Goal: Transaction & Acquisition: Purchase product/service

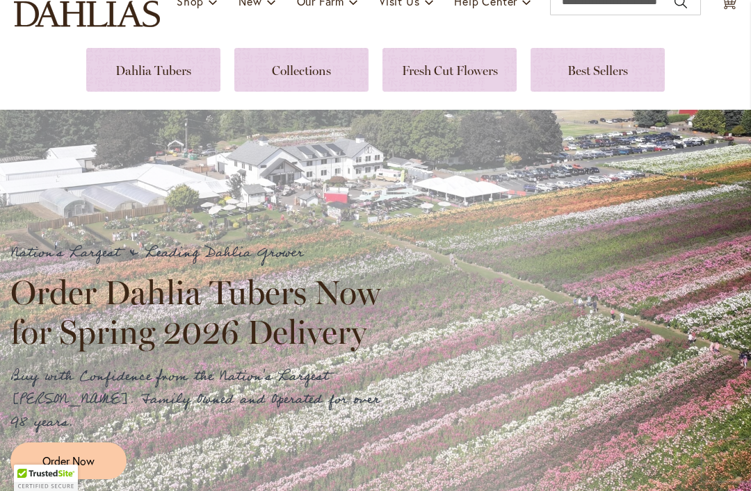
scroll to position [186, 0]
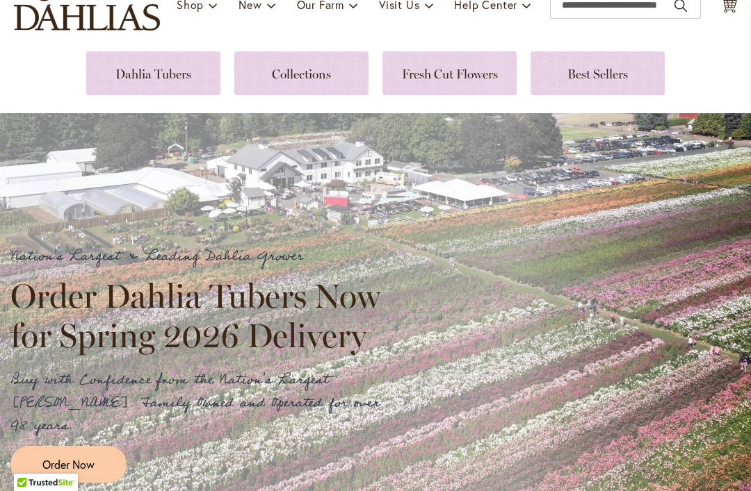
click at [282, 81] on link at bounding box center [301, 73] width 134 height 44
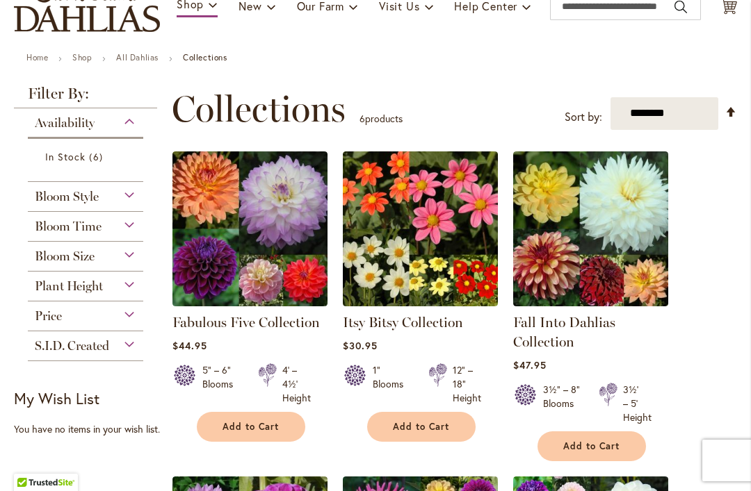
scroll to position [185, 0]
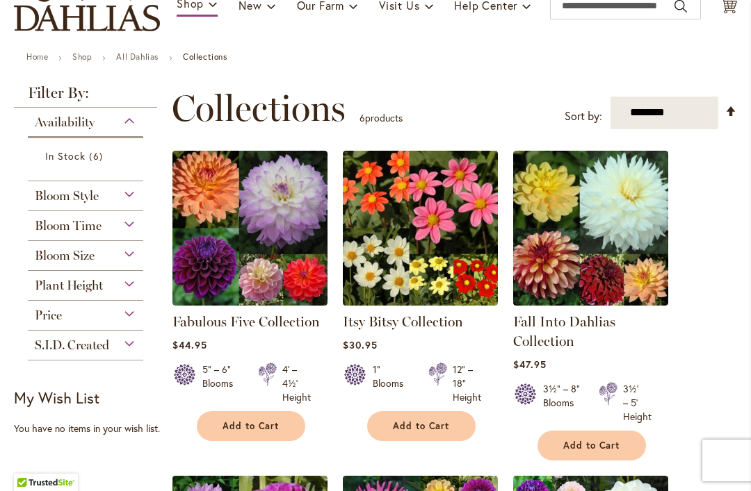
click at [116, 222] on div "Bloom Time" at bounding box center [85, 222] width 115 height 22
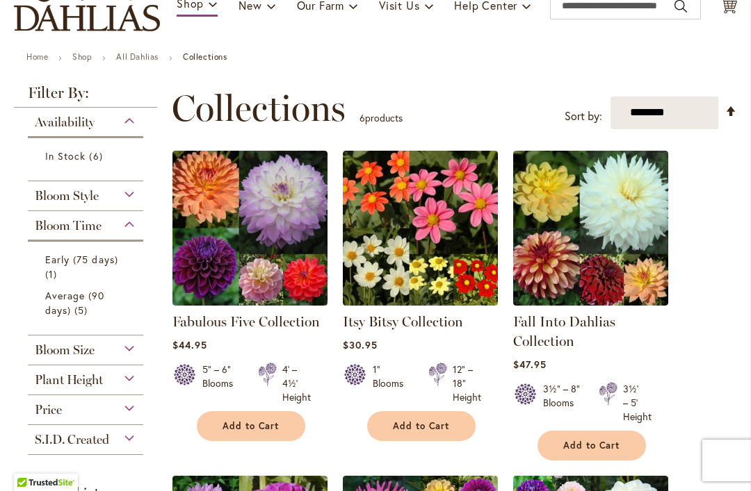
click at [60, 306] on span "Average (90 days)" at bounding box center [75, 303] width 60 height 28
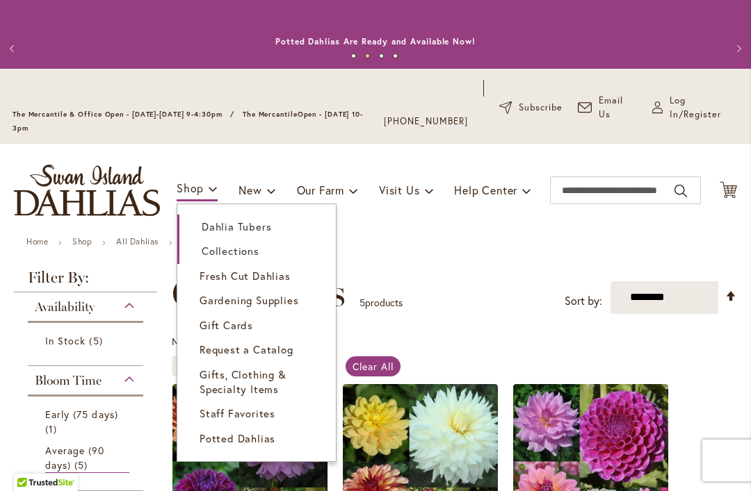
click at [221, 222] on span "Dahlia Tubers" at bounding box center [236, 227] width 69 height 14
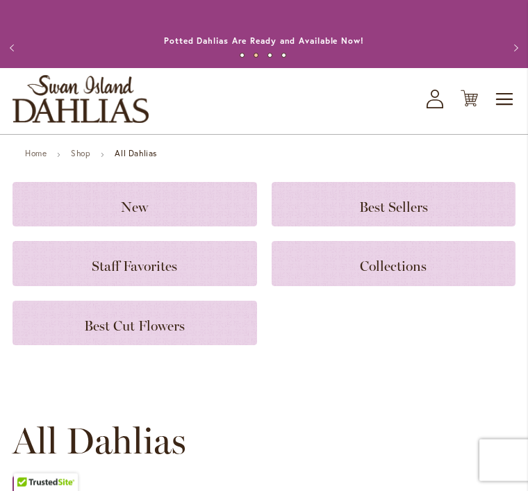
scroll to position [1448, 0]
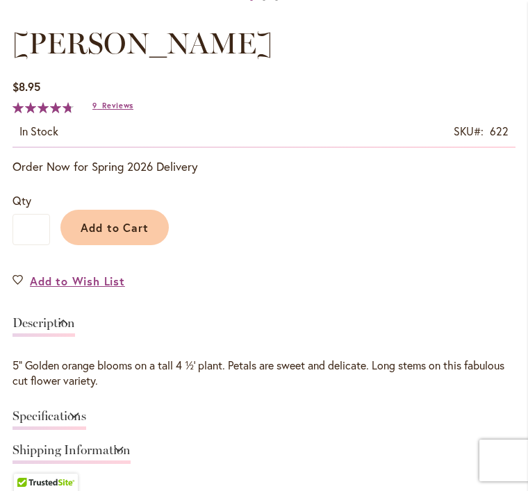
scroll to position [662, 0]
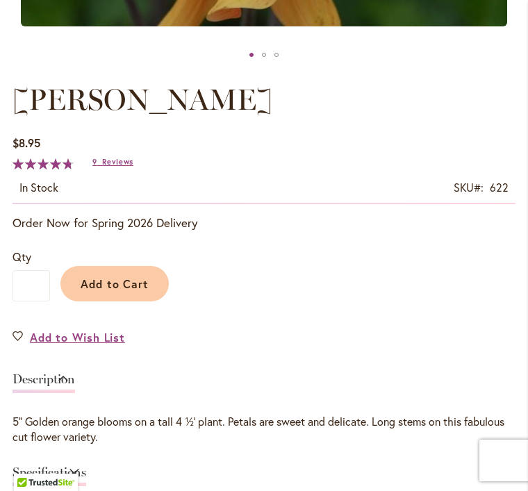
click at [152, 292] on button "Add to Cart" at bounding box center [114, 283] width 108 height 35
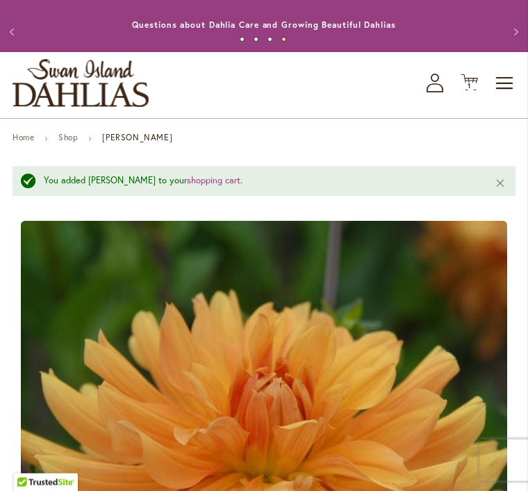
scroll to position [0, 0]
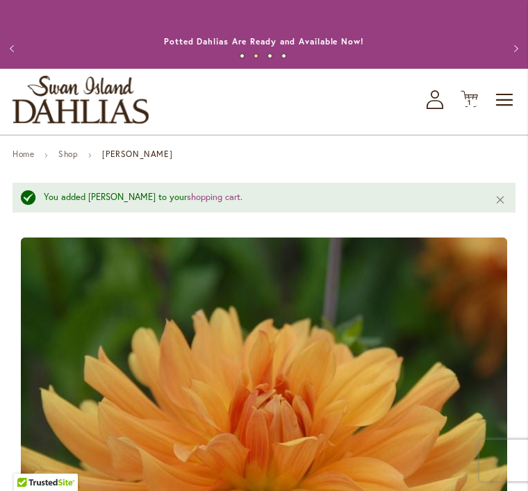
click at [348, 120] on div "Toggle Nav Shop All Shop Dahlia Tubers Collections Fresh Cut Dahlias Gardening …" at bounding box center [264, 102] width 528 height 66
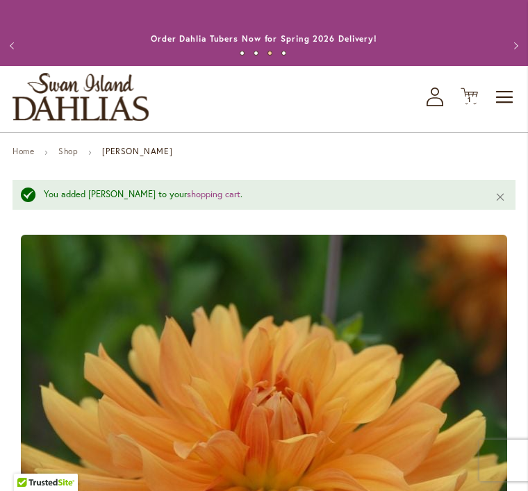
click at [74, 156] on link "Shop" at bounding box center [67, 151] width 19 height 10
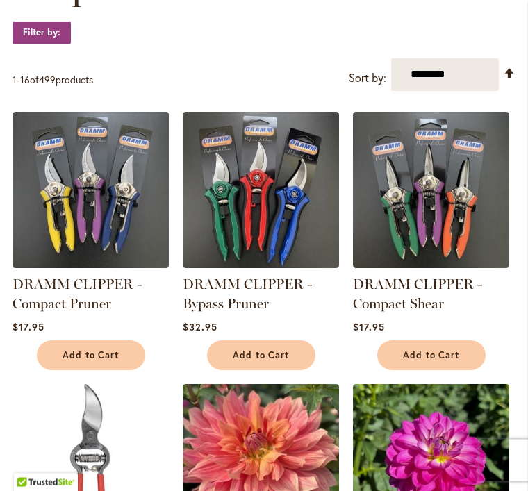
scroll to position [259, 0]
click at [392, 301] on link "DRAMM CLIPPER - Compact Shear" at bounding box center [417, 294] width 129 height 36
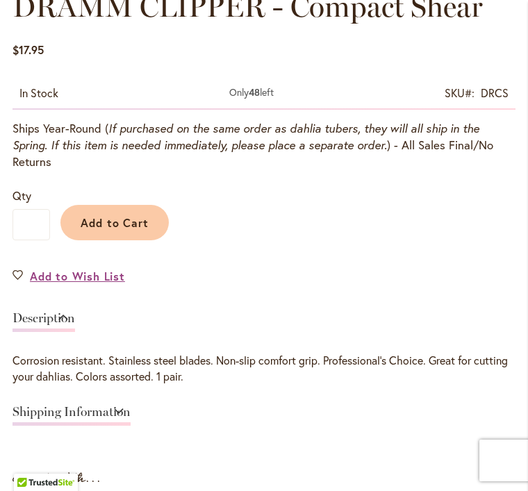
scroll to position [733, 0]
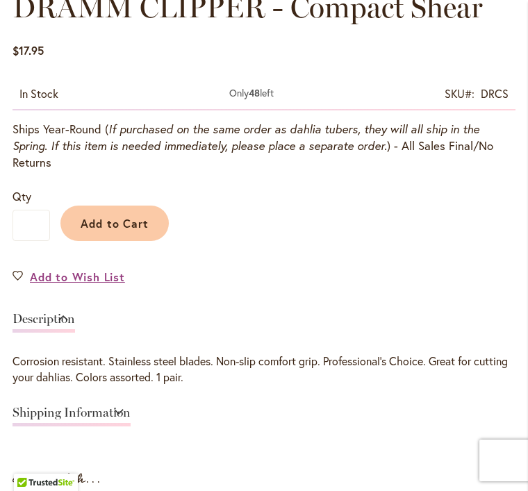
click at [131, 216] on span "Add to Cart" at bounding box center [115, 223] width 69 height 15
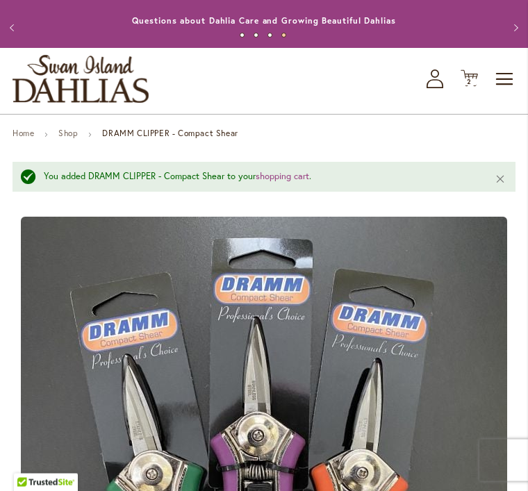
scroll to position [0, 0]
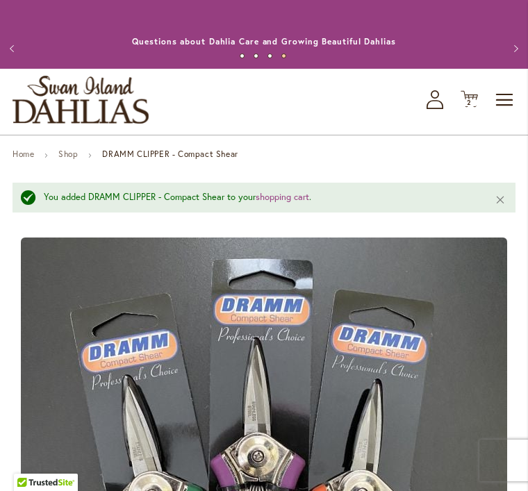
click at [75, 159] on link "Shop" at bounding box center [67, 154] width 19 height 10
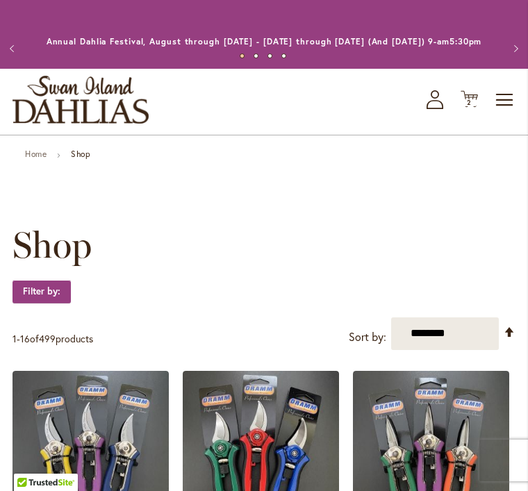
click at [509, 108] on span "Toggle Nav" at bounding box center [505, 100] width 21 height 28
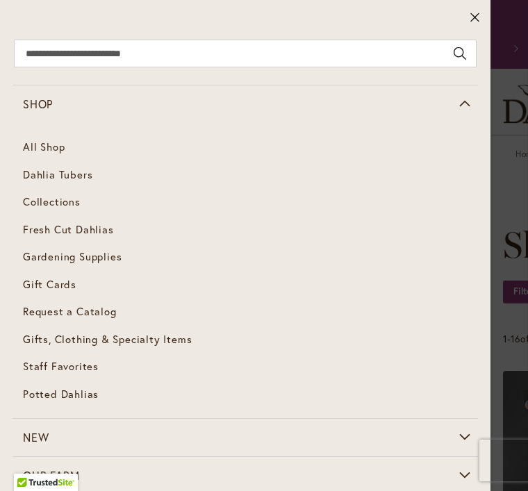
click at [79, 181] on link "Dahlia Tubers" at bounding box center [246, 175] width 466 height 28
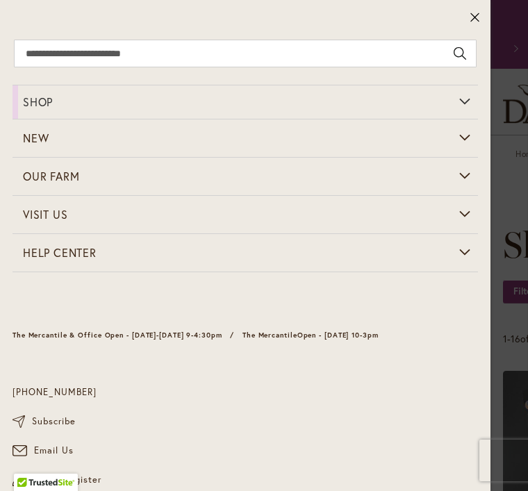
scroll to position [4, 0]
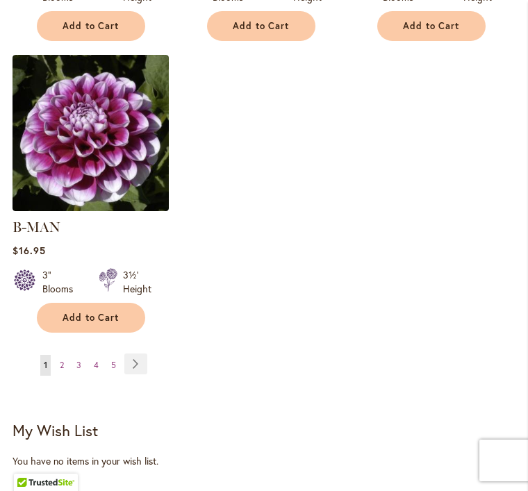
scroll to position [1993, 0]
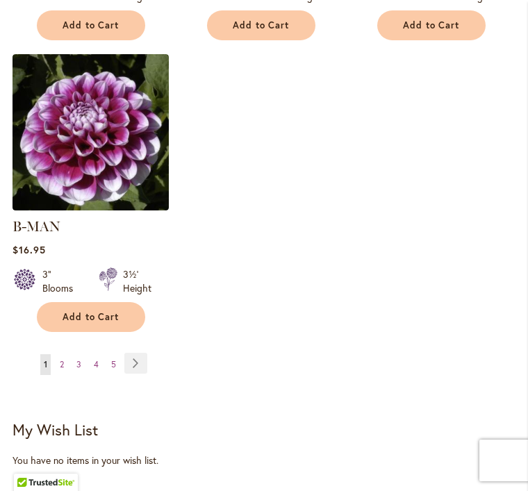
click at [134, 359] on link "Page Next" at bounding box center [135, 363] width 23 height 21
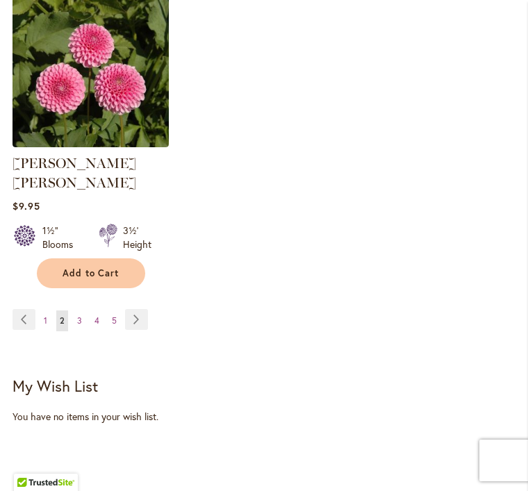
scroll to position [2040, 0]
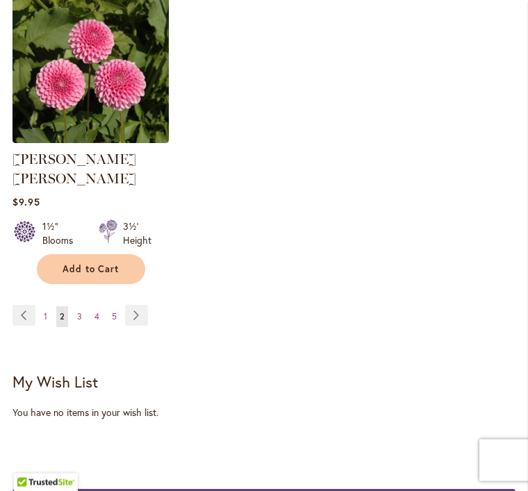
click at [130, 306] on link "Page Next" at bounding box center [136, 316] width 23 height 21
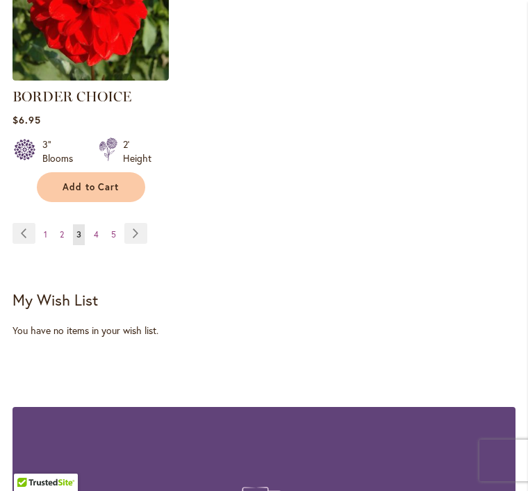
scroll to position [2106, 0]
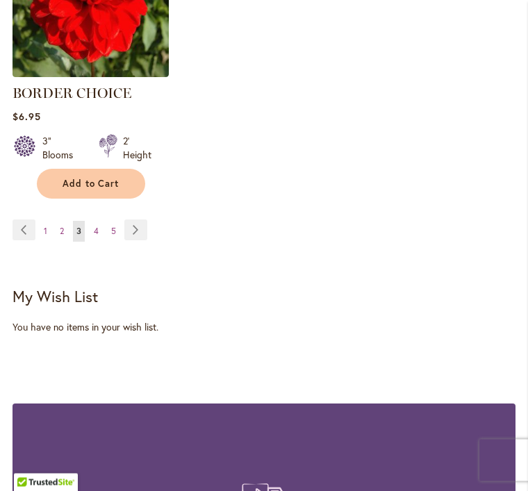
click at [133, 241] on link "Page Next" at bounding box center [135, 230] width 23 height 21
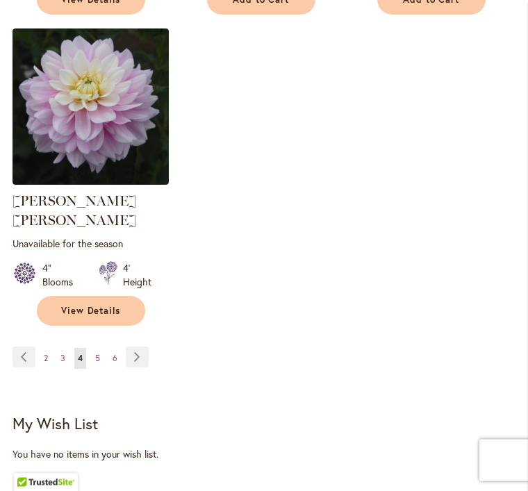
scroll to position [2018, 0]
click at [138, 352] on link "Page Next" at bounding box center [137, 357] width 23 height 21
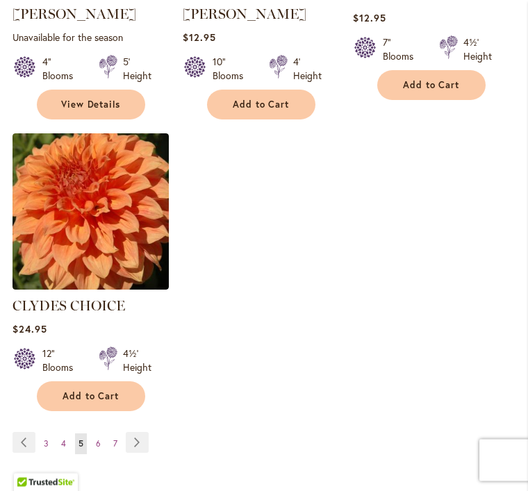
scroll to position [1932, 0]
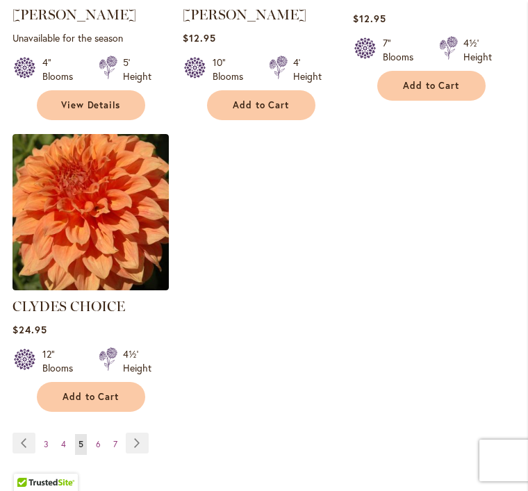
click at [107, 194] on img at bounding box center [91, 212] width 156 height 156
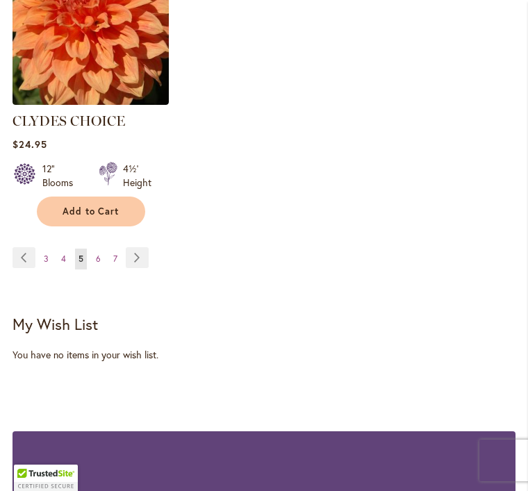
scroll to position [2117, 0]
click at [139, 248] on link "Page Next" at bounding box center [137, 258] width 23 height 21
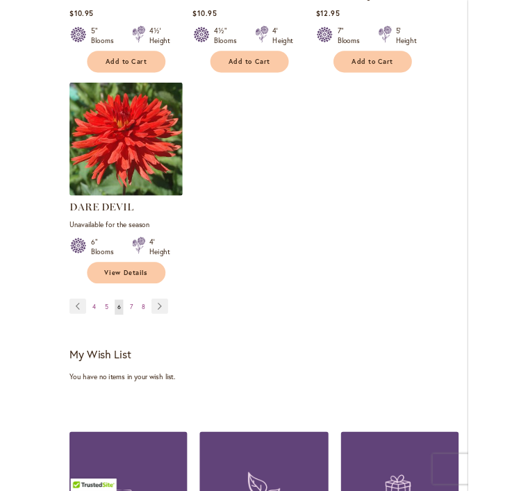
scroll to position [2060, 0]
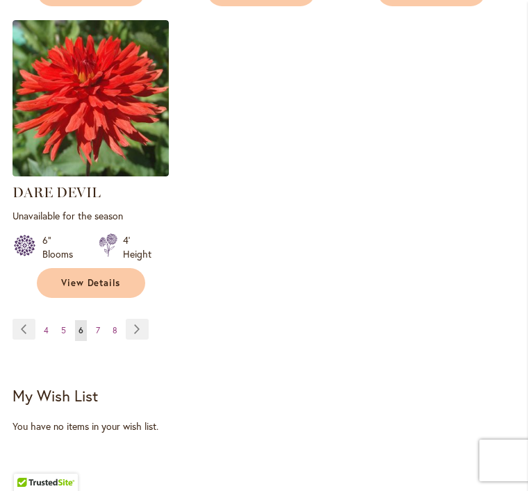
click at [142, 319] on link "Page Next" at bounding box center [137, 329] width 23 height 21
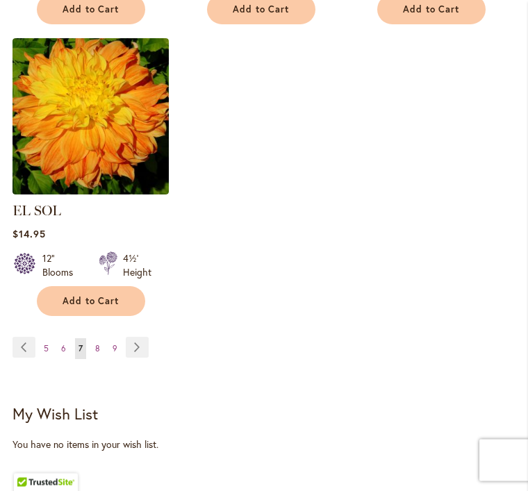
scroll to position [2009, 0]
click at [141, 337] on link "Page Next" at bounding box center [137, 347] width 23 height 21
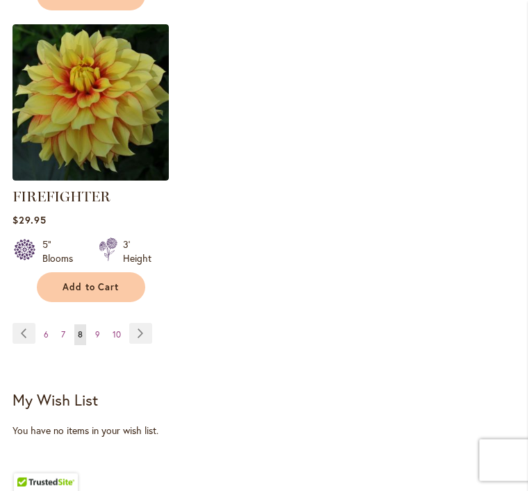
scroll to position [2070, 0]
click at [142, 336] on link "Page Next" at bounding box center [140, 333] width 23 height 21
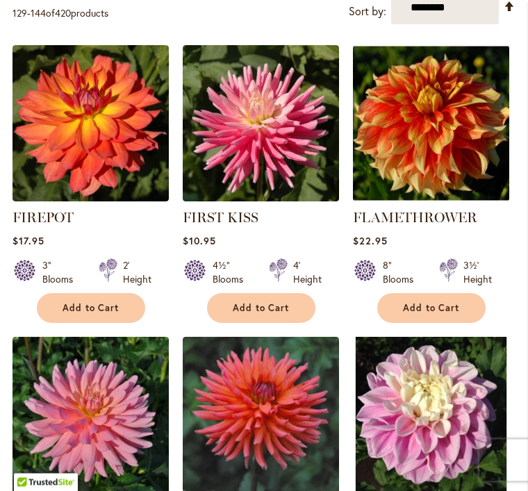
scroll to position [523, 0]
click at [132, 323] on button "Add to Cart" at bounding box center [91, 308] width 108 height 30
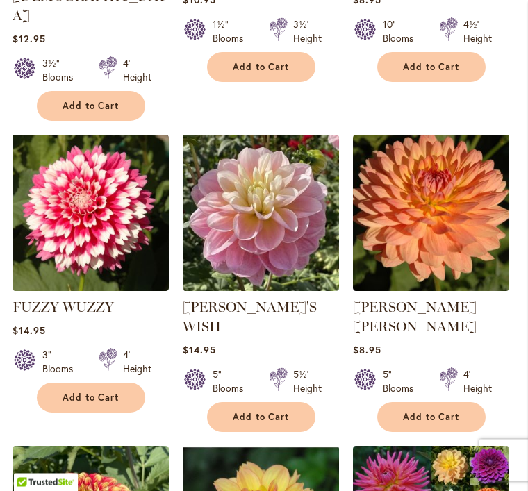
scroll to position [1384, 0]
click at [295, 402] on button "Add to Cart" at bounding box center [261, 417] width 108 height 30
click at [438, 411] on span "Add to Cart" at bounding box center [431, 417] width 57 height 12
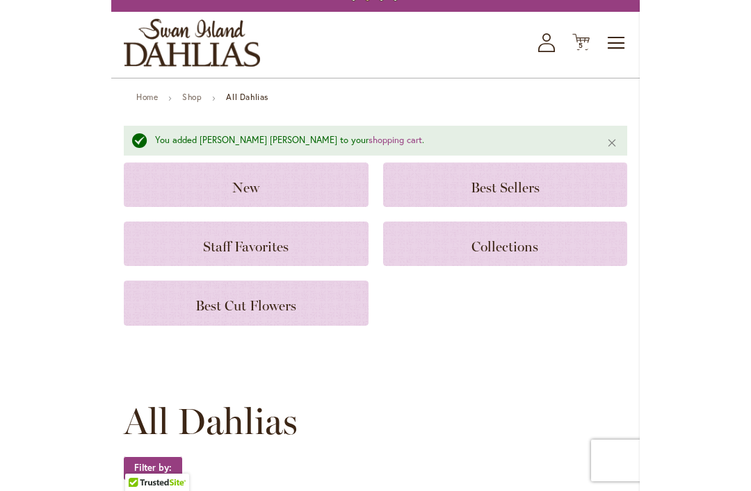
scroll to position [0, 0]
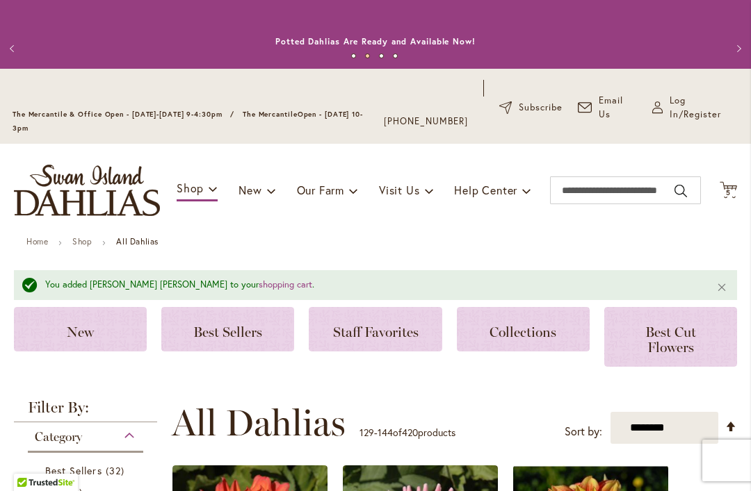
click at [527, 191] on span "5" at bounding box center [728, 192] width 5 height 9
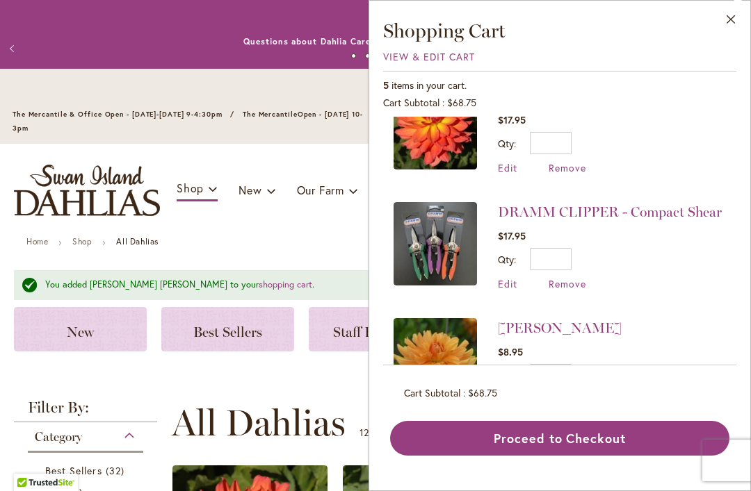
scroll to position [291, 0]
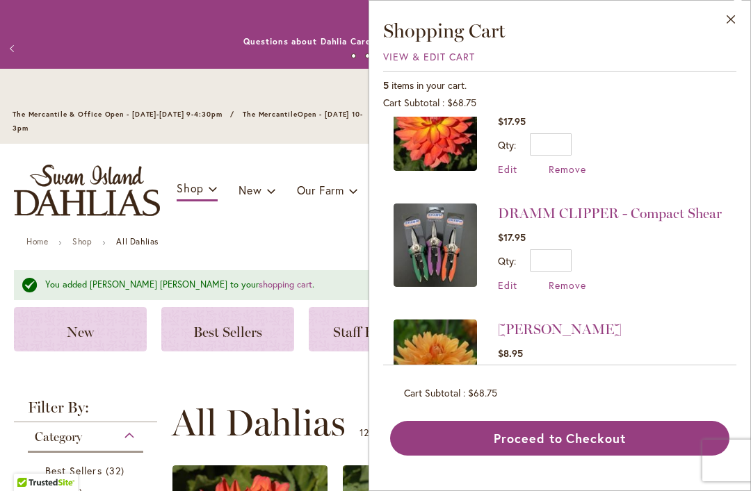
click at [527, 279] on span "Remove" at bounding box center [567, 285] width 38 height 13
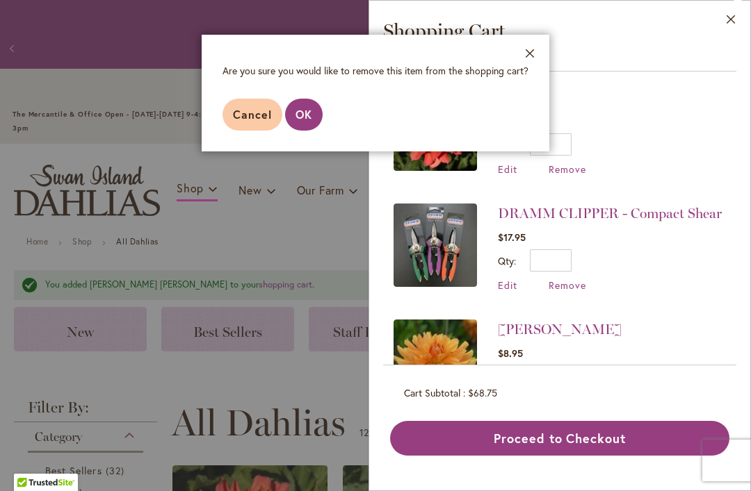
click at [319, 106] on button "OK" at bounding box center [304, 115] width 38 height 32
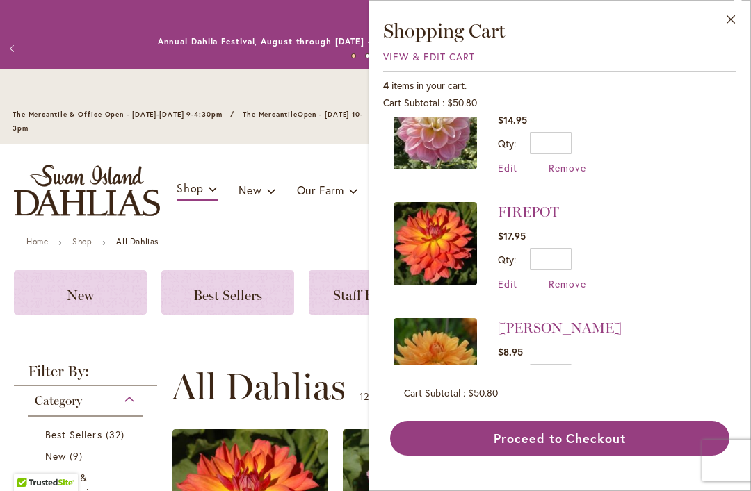
scroll to position [176, 0]
click at [527, 394] on span "Remove" at bounding box center [567, 400] width 38 height 13
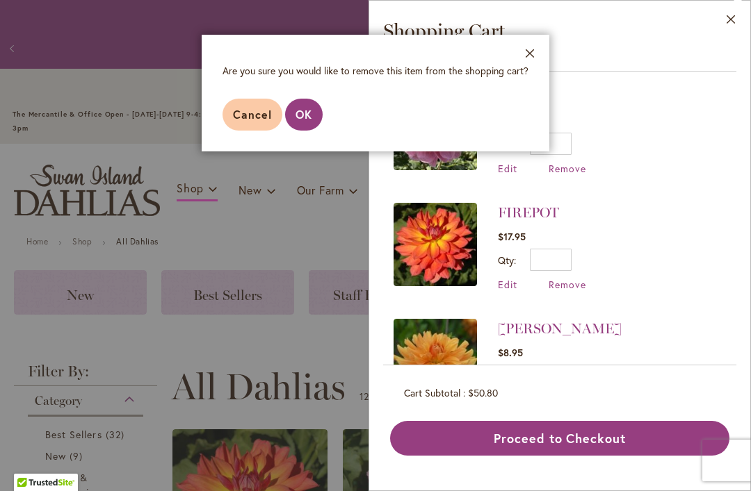
click at [297, 109] on span "OK" at bounding box center [303, 114] width 17 height 15
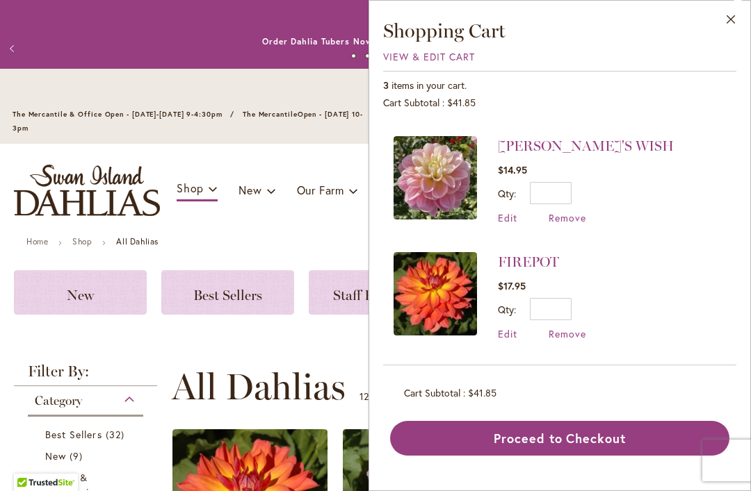
scroll to position [0, 0]
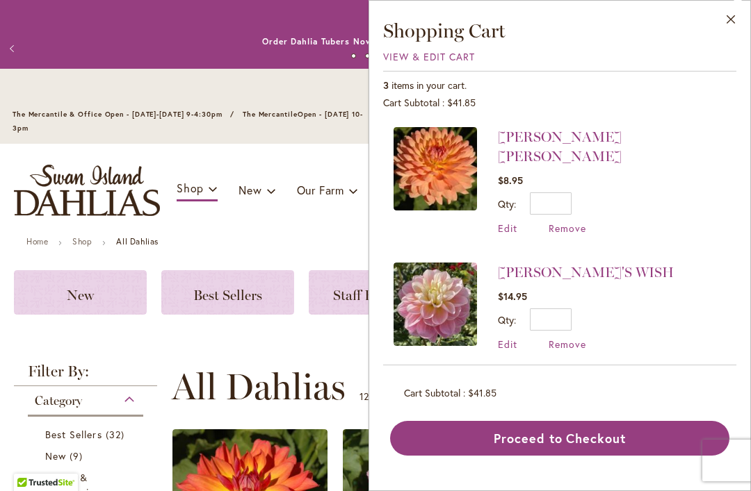
click at [313, 239] on ul "Home Shop All Dahlias" at bounding box center [375, 243] width 698 height 13
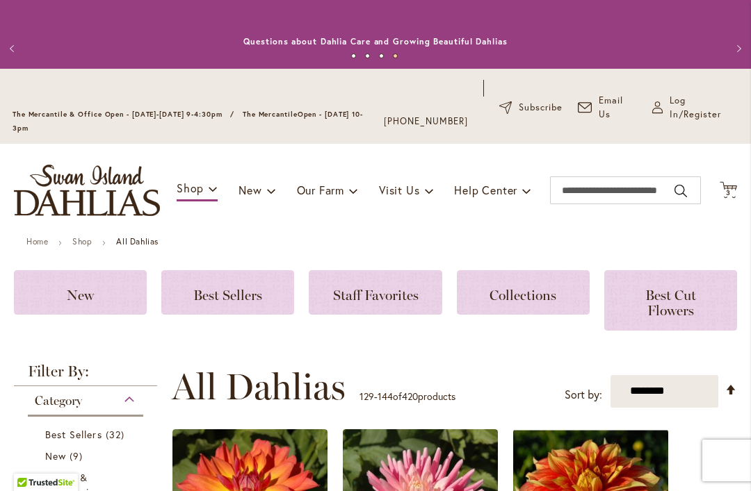
click at [527, 117] on span "Log In/Register" at bounding box center [703, 108] width 69 height 28
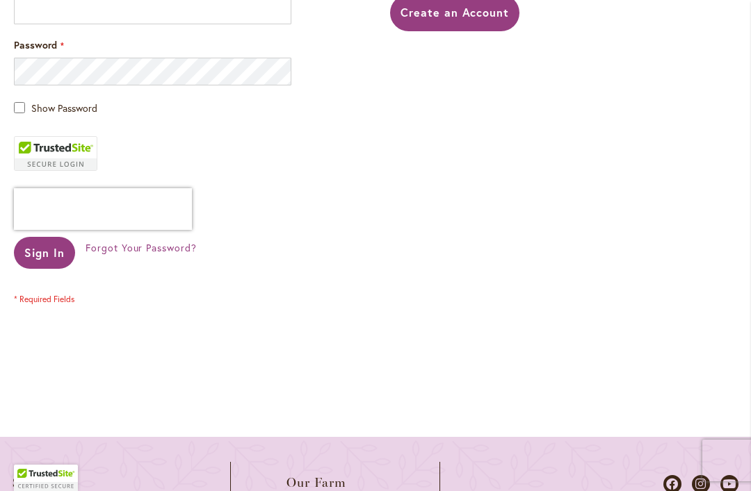
scroll to position [340, 0]
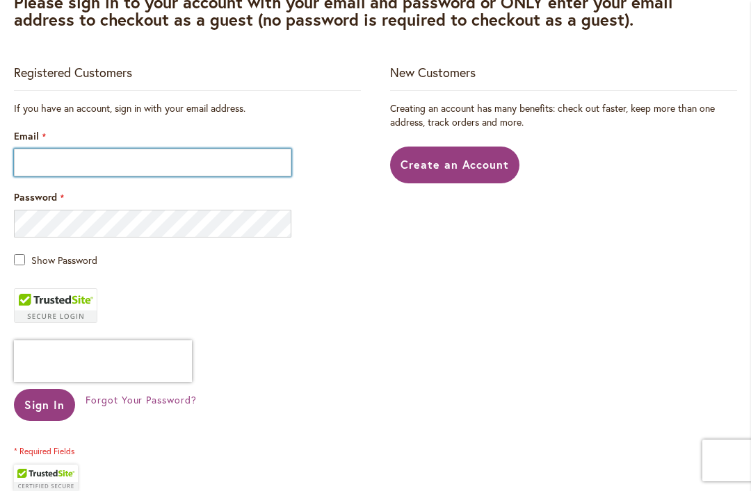
click at [50, 174] on input "Email" at bounding box center [152, 163] width 277 height 28
click at [40, 163] on input "Email" at bounding box center [152, 163] width 277 height 28
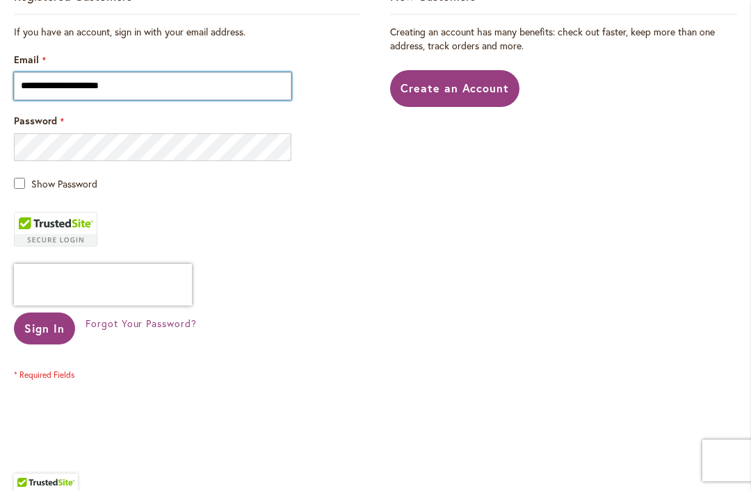
scroll to position [417, 0]
type input "**********"
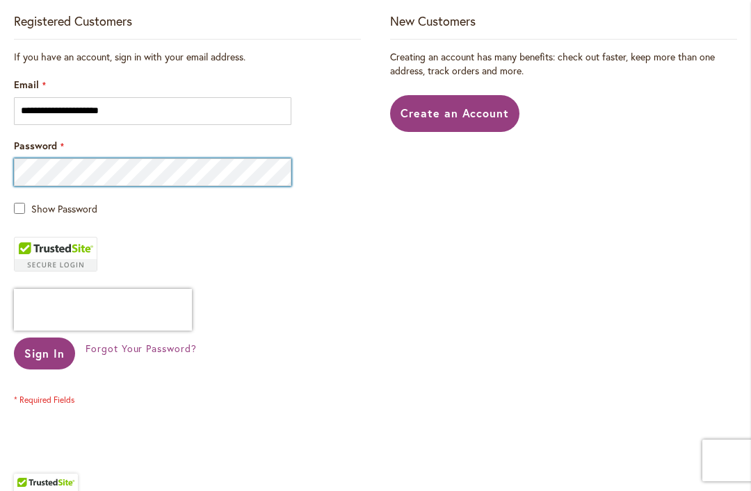
scroll to position [391, 0]
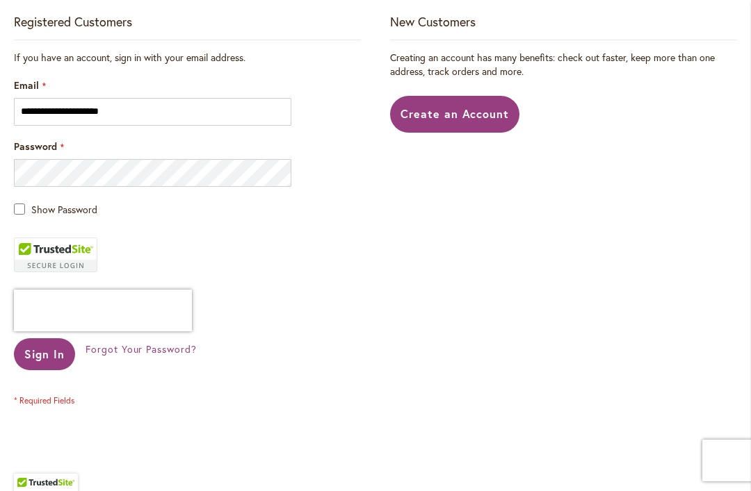
click at [461, 120] on span "Create an Account" at bounding box center [454, 113] width 109 height 15
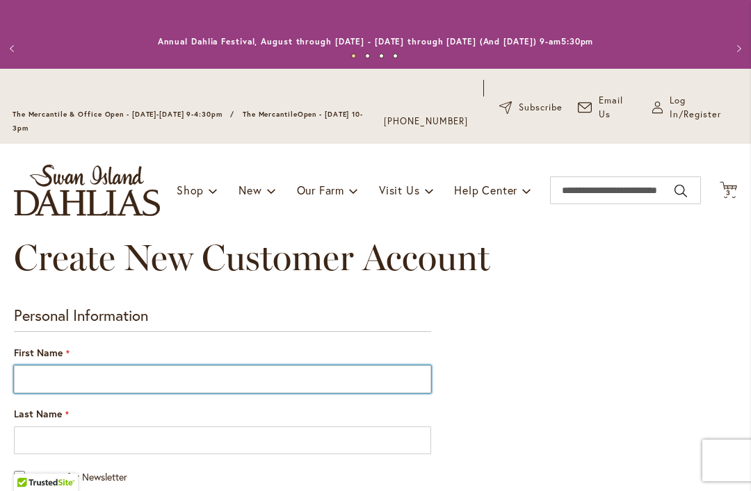
click at [107, 369] on input "First Name" at bounding box center [222, 380] width 417 height 28
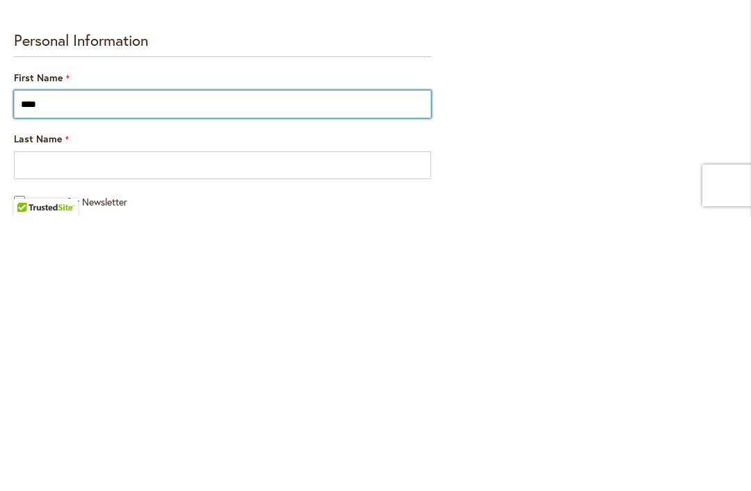
type input "****"
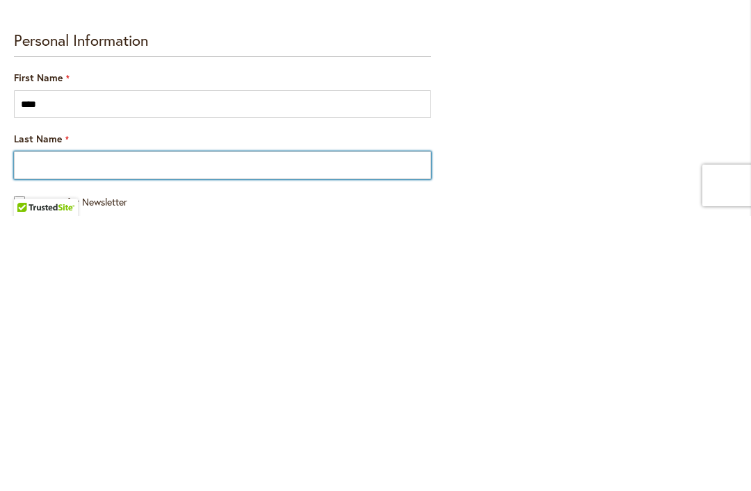
click at [113, 427] on input "Last Name" at bounding box center [222, 441] width 417 height 28
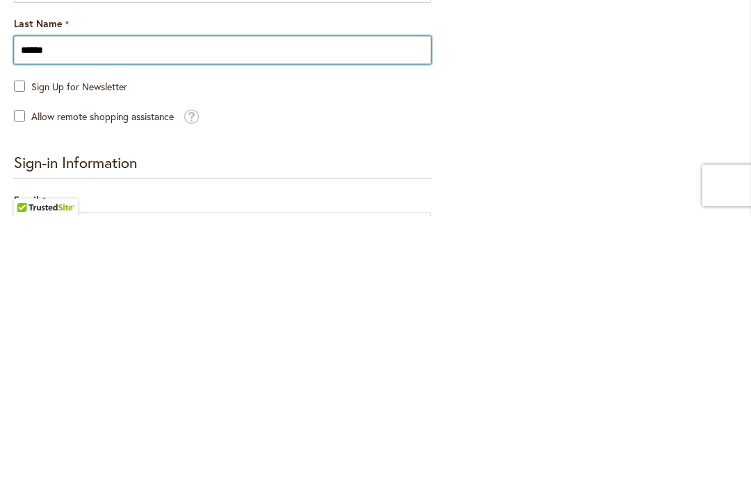
scroll to position [133, 0]
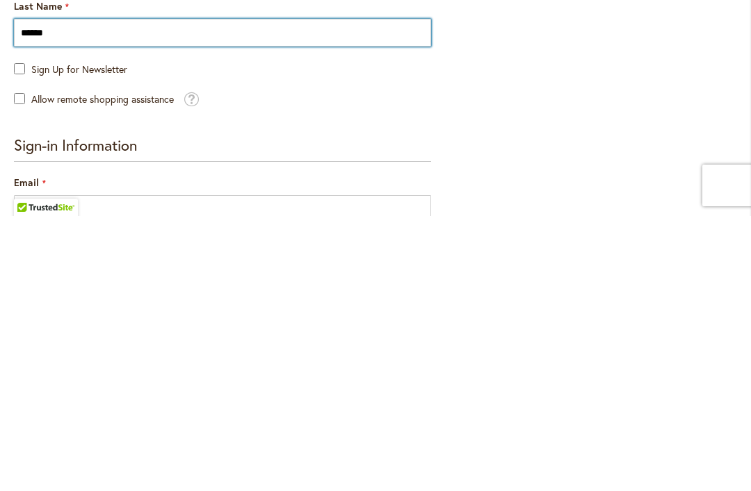
type input "******"
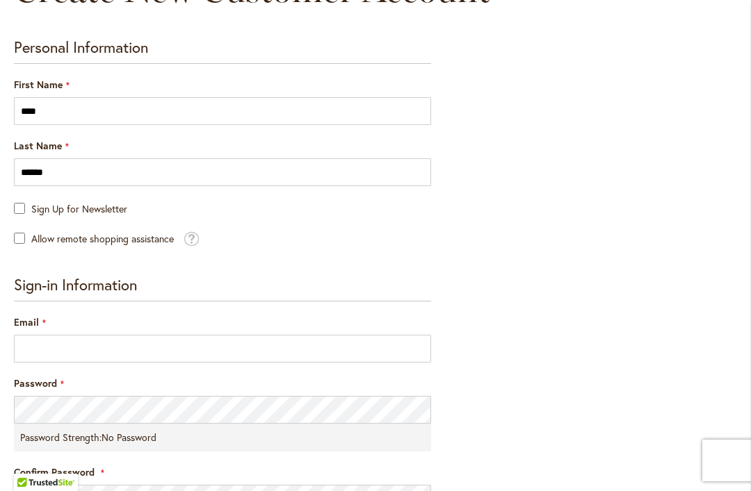
scroll to position [279, 0]
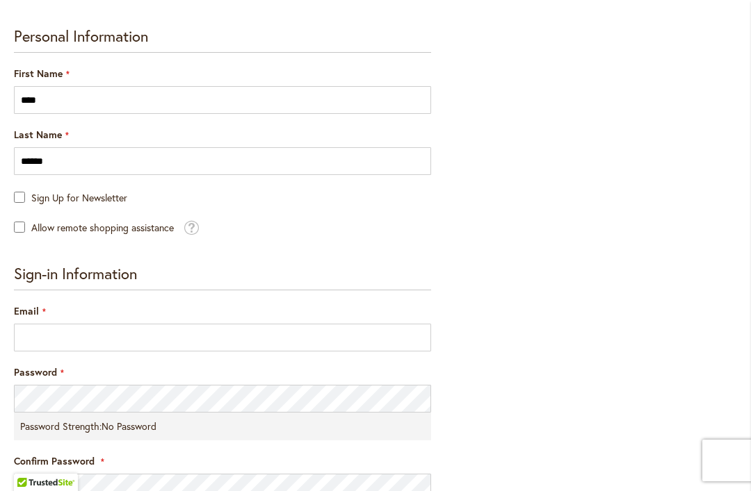
click at [22, 240] on form "Personal Information First Name **** Last Name ****** Sign Up for Newsletter Al…" at bounding box center [222, 391] width 417 height 729
click at [21, 240] on form "Personal Information First Name **** Last Name ****** Sign Up for Newsletter Al…" at bounding box center [222, 391] width 417 height 729
click at [32, 230] on span "Allow remote shopping assistance" at bounding box center [102, 227] width 142 height 13
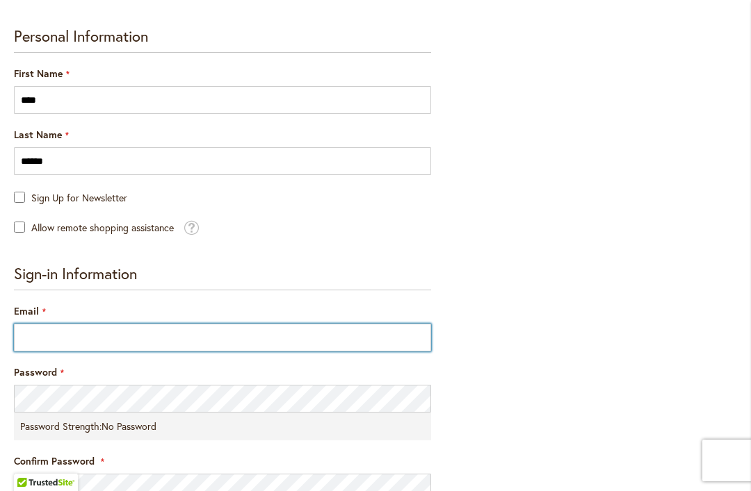
click at [148, 340] on input "Email" at bounding box center [222, 338] width 417 height 28
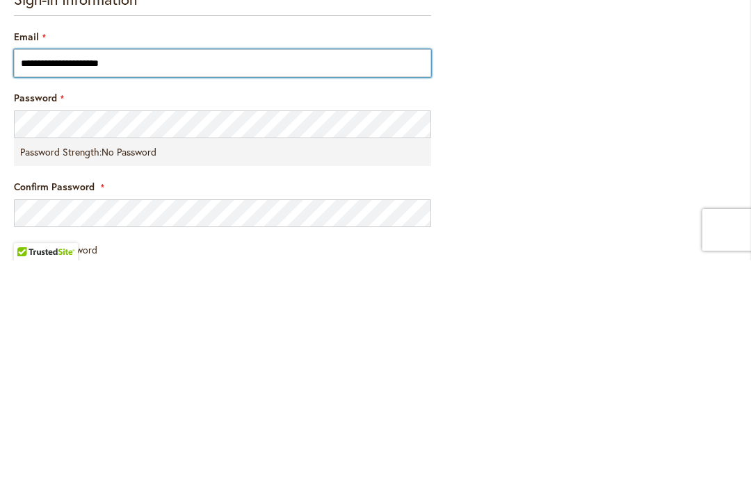
scroll to position [333, 0]
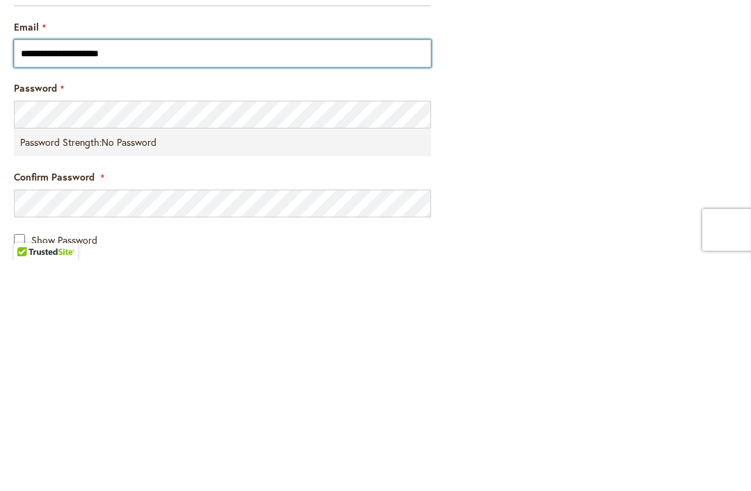
type input "**********"
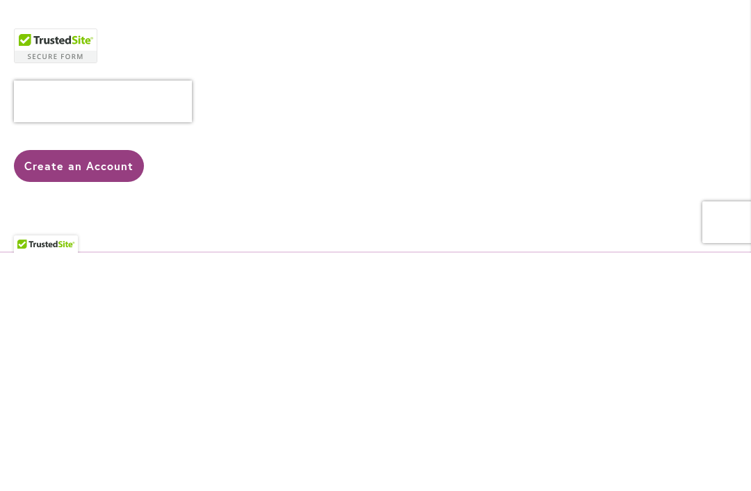
scroll to position [650, 0]
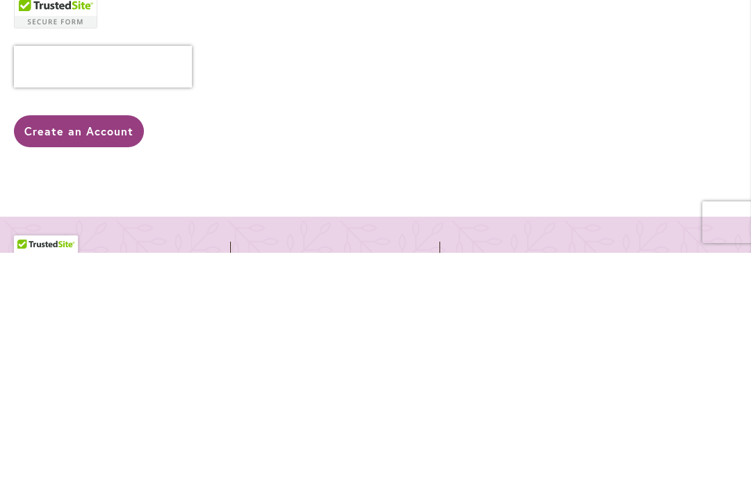
click at [68, 354] on button "Create an Account" at bounding box center [79, 370] width 130 height 32
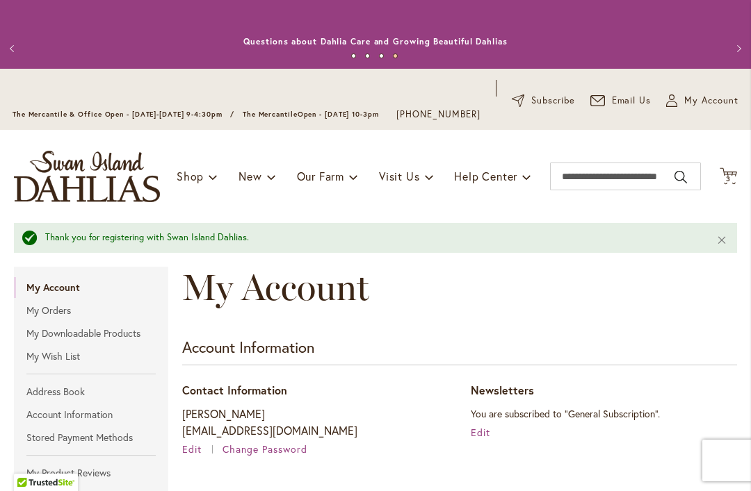
click at [728, 183] on span "3" at bounding box center [728, 178] width 5 height 9
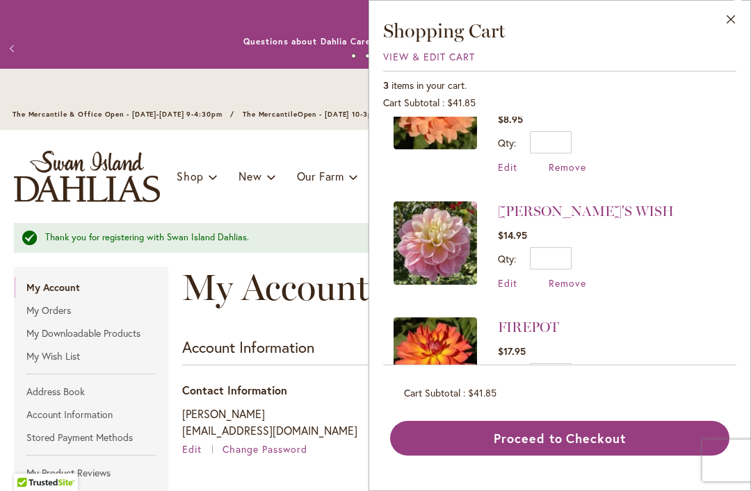
scroll to position [60, 0]
click at [579, 456] on button "Proceed to Checkout" at bounding box center [559, 438] width 339 height 35
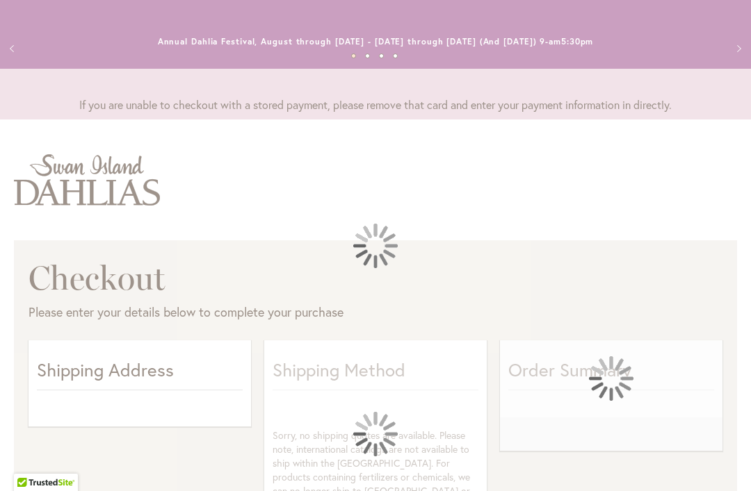
select select "**"
